Goal: Task Accomplishment & Management: Use online tool/utility

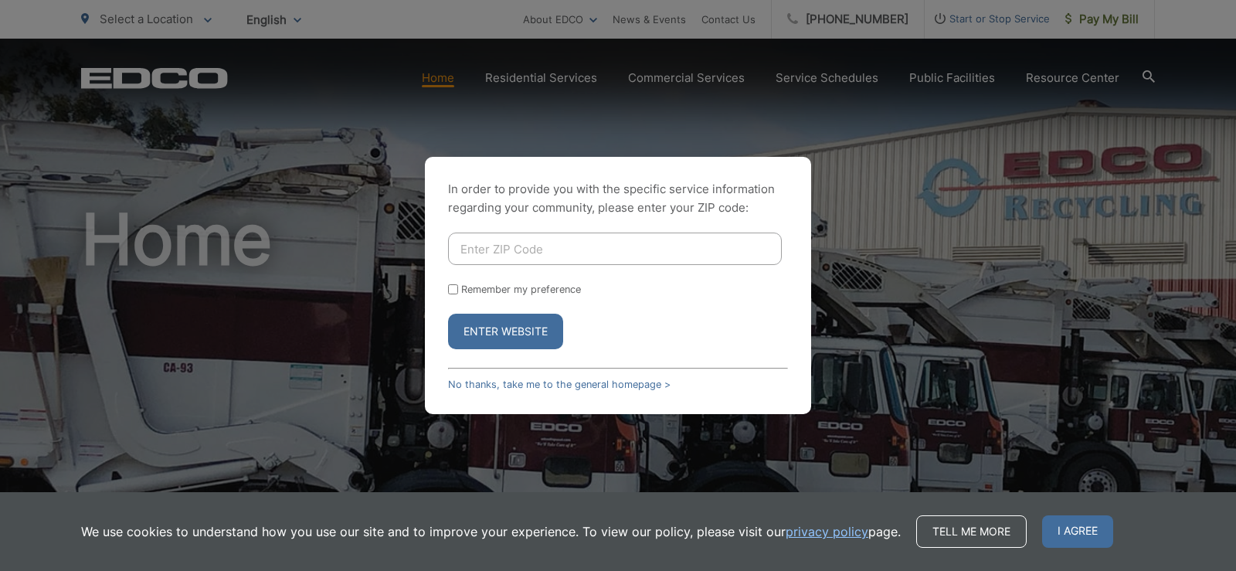
click at [504, 253] on input "Enter ZIP Code" at bounding box center [615, 249] width 334 height 32
type input "92081"
click at [488, 328] on button "Enter Website" at bounding box center [505, 332] width 115 height 36
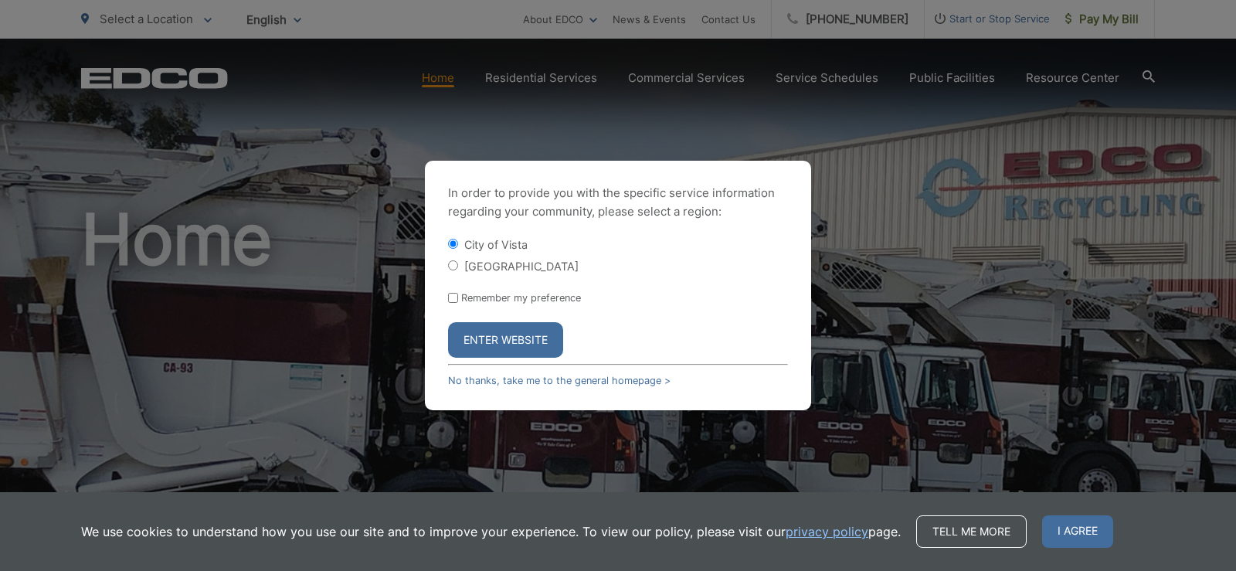
click at [527, 348] on button "Enter Website" at bounding box center [505, 340] width 115 height 36
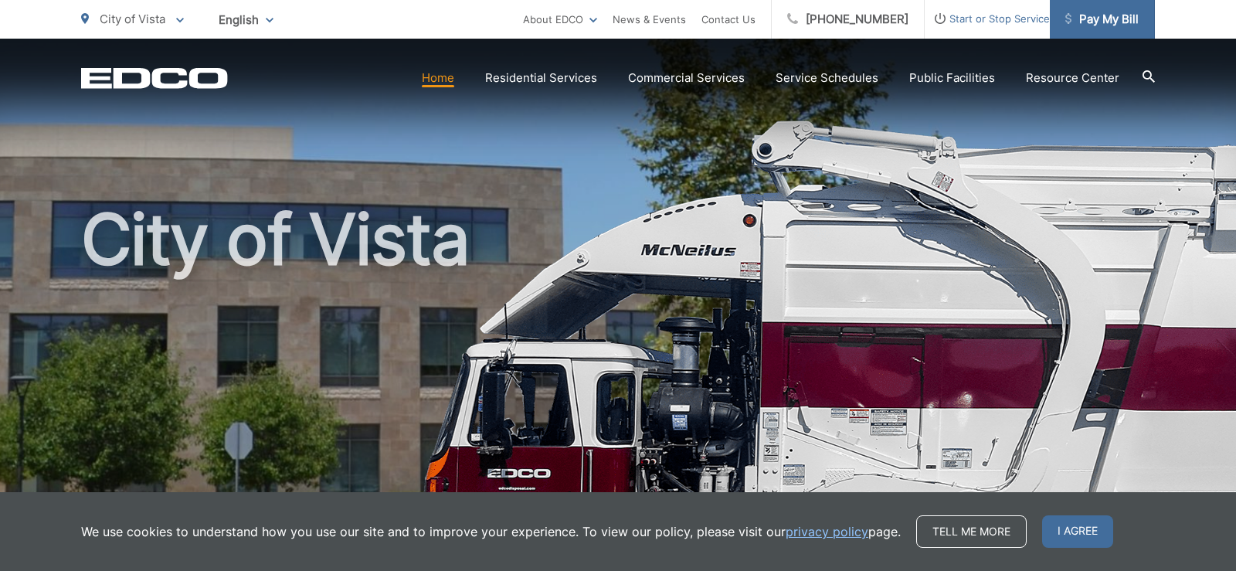
click at [1101, 23] on span "Pay My Bill" at bounding box center [1101, 19] width 73 height 19
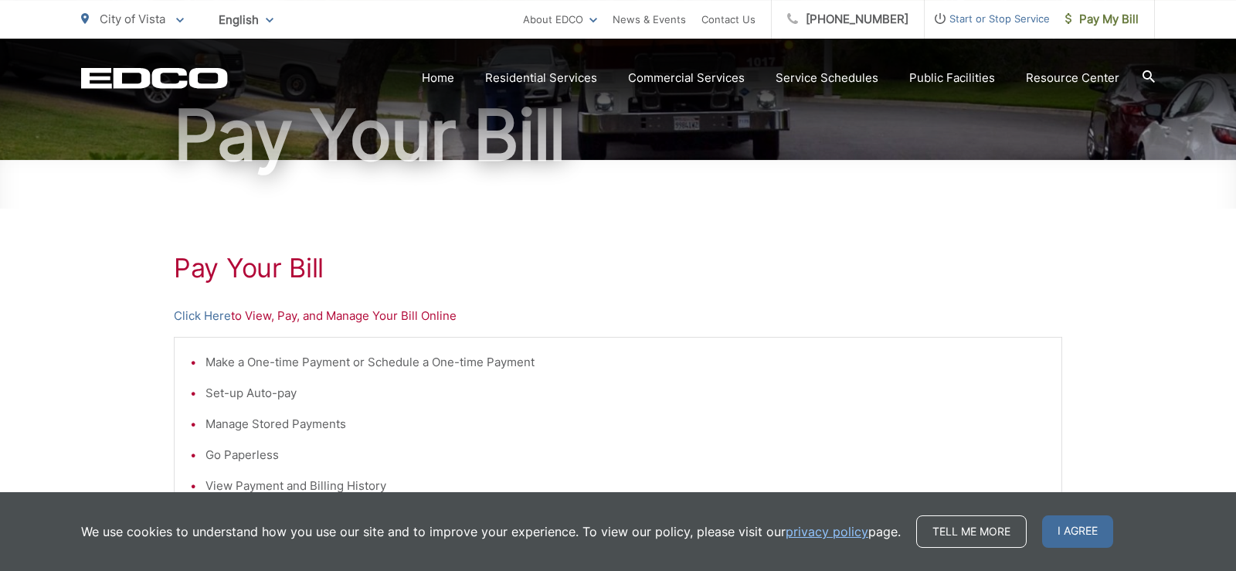
scroll to position [158, 0]
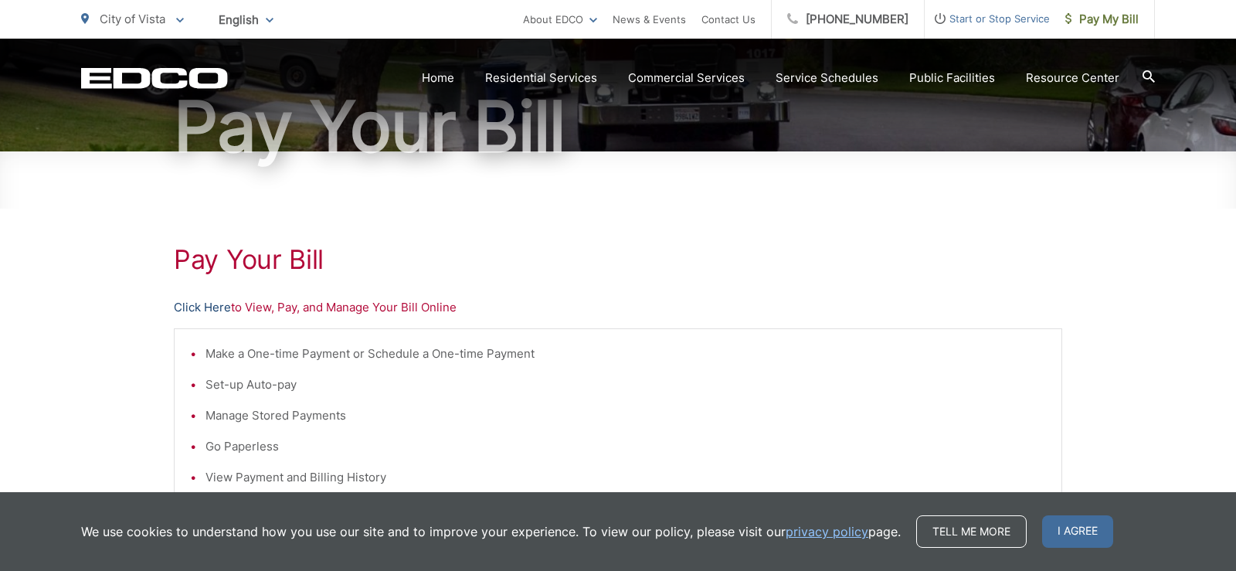
click at [208, 308] on link "Click Here" at bounding box center [202, 307] width 57 height 19
